Goal: Go to known website: Access a specific website the user already knows

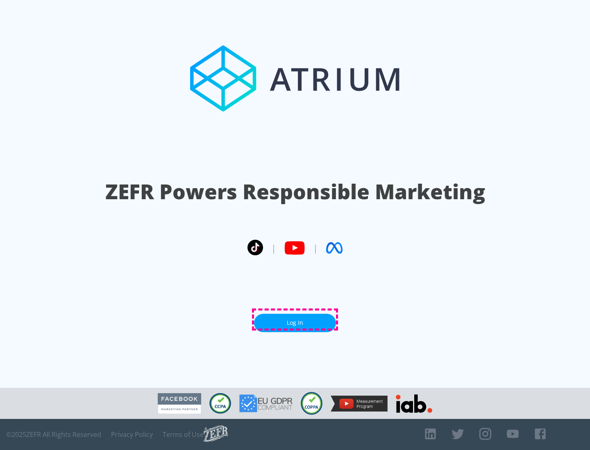
click at [295, 320] on link "Log In" at bounding box center [295, 323] width 82 height 18
